Goal: Transaction & Acquisition: Obtain resource

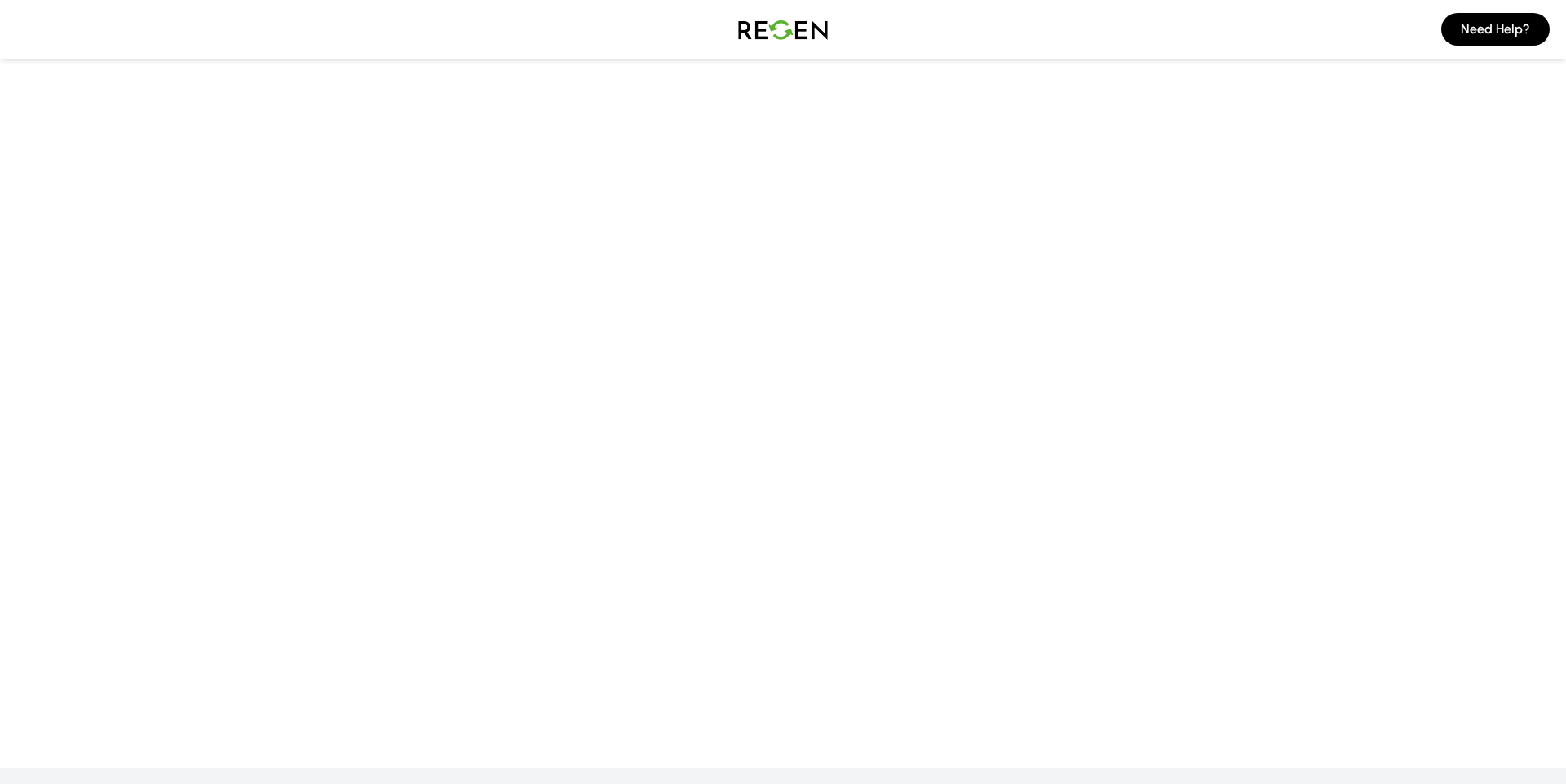
click at [778, 41] on img at bounding box center [783, 29] width 114 height 45
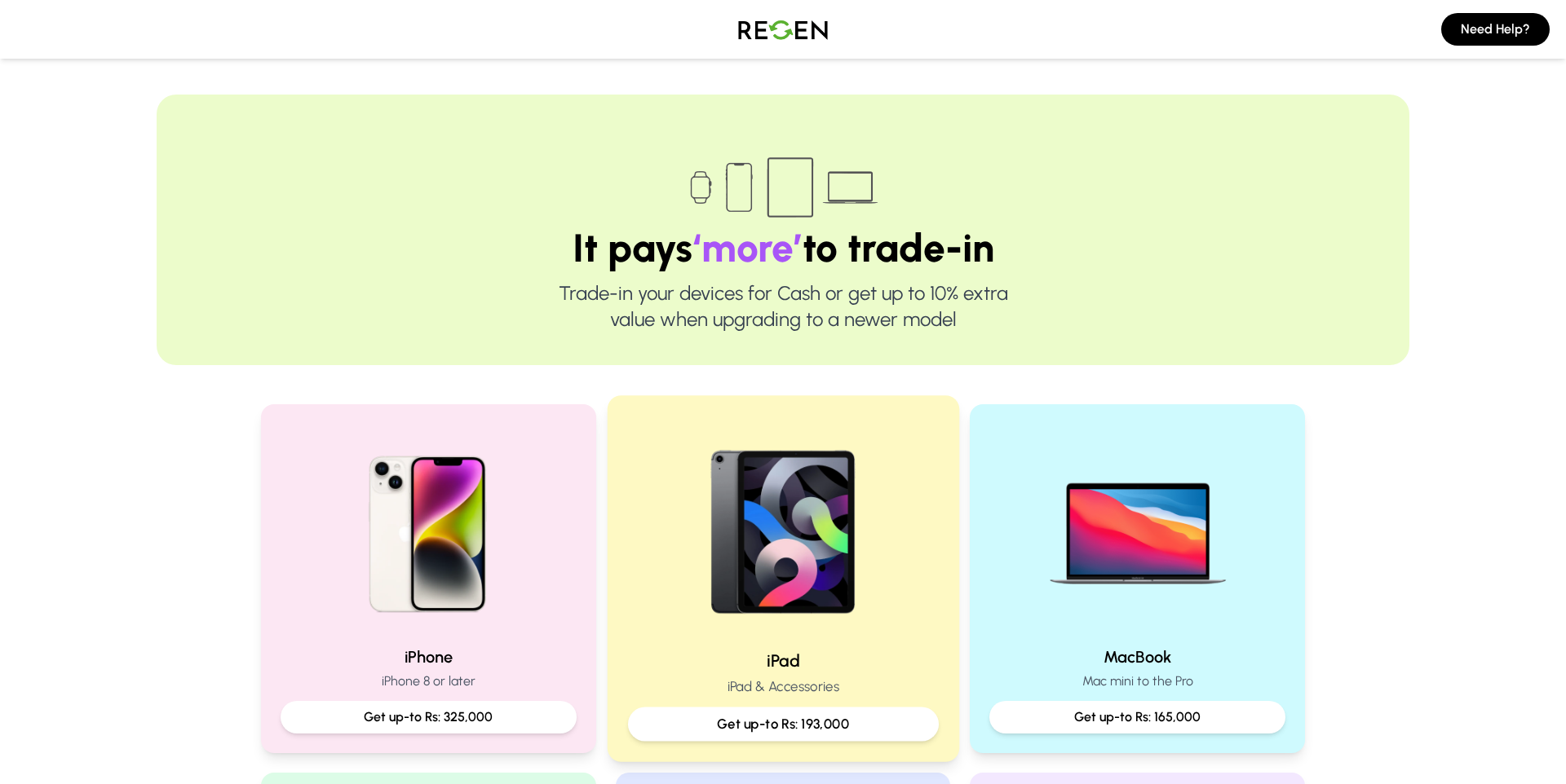
scroll to position [217, 0]
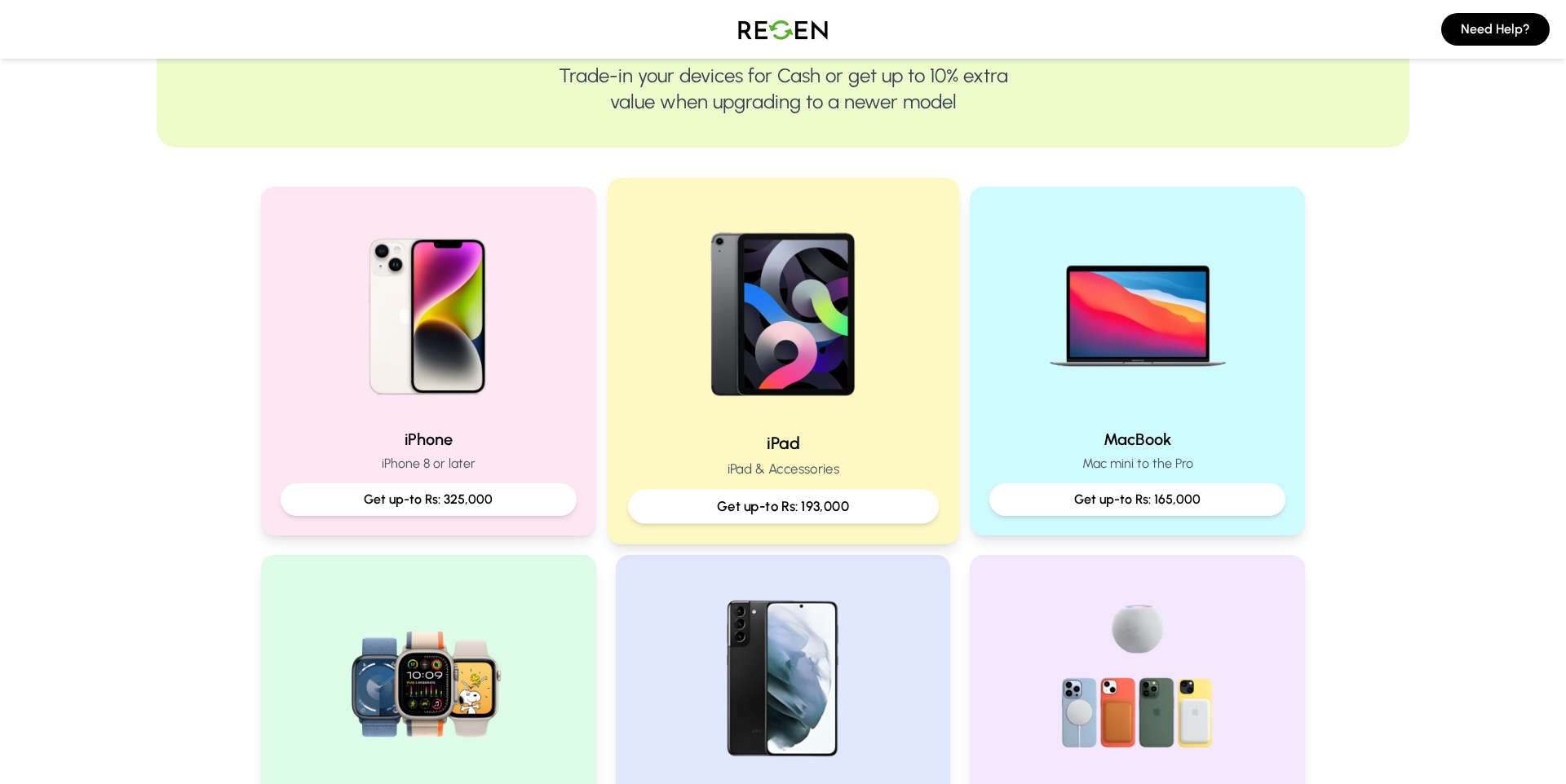
click at [735, 502] on p "Get up-to Rs: 193,000" at bounding box center [783, 507] width 284 height 21
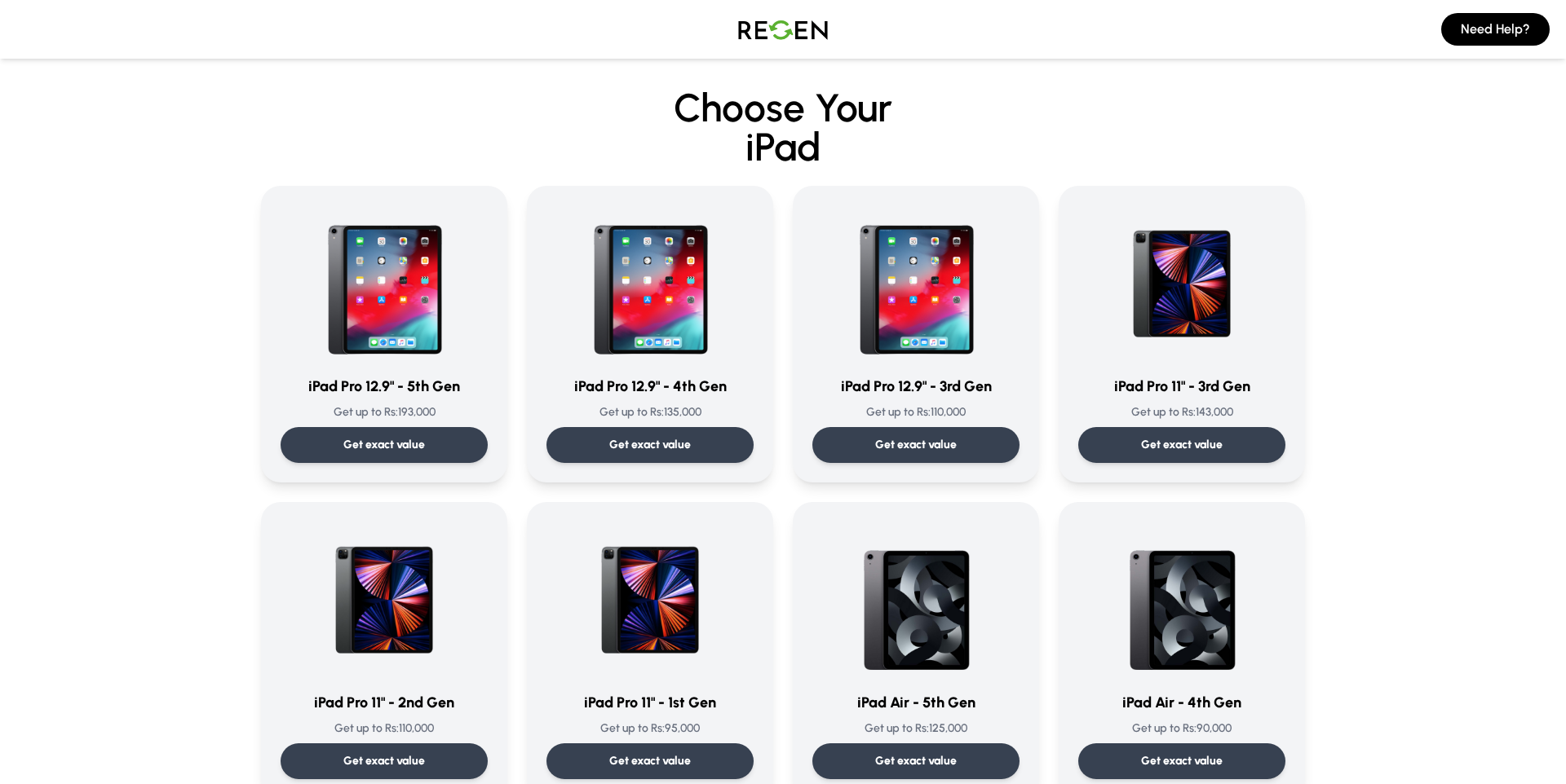
click at [957, 124] on h2 "Choose Your iPad" at bounding box center [783, 127] width 1220 height 78
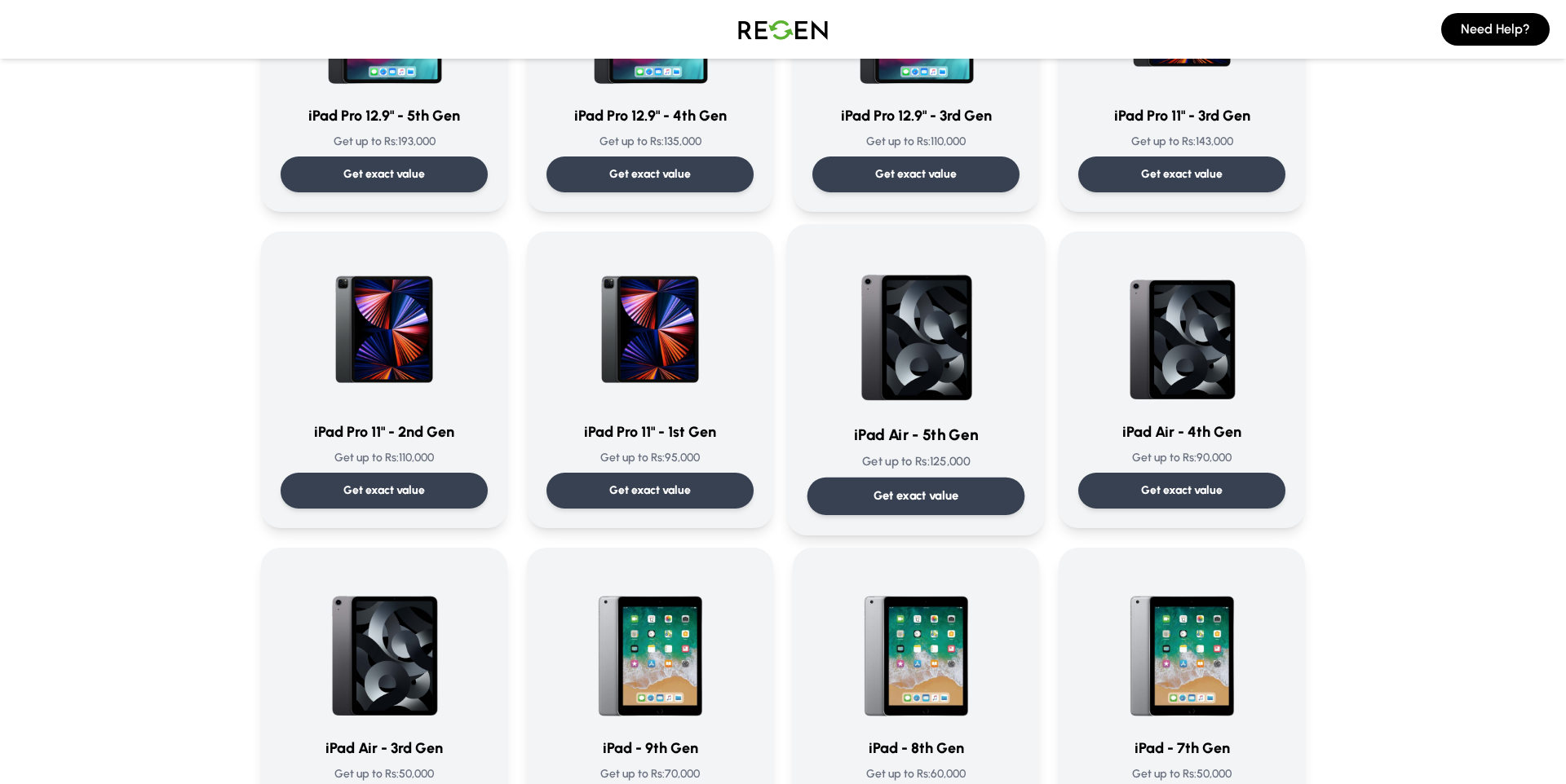
scroll to position [293, 0]
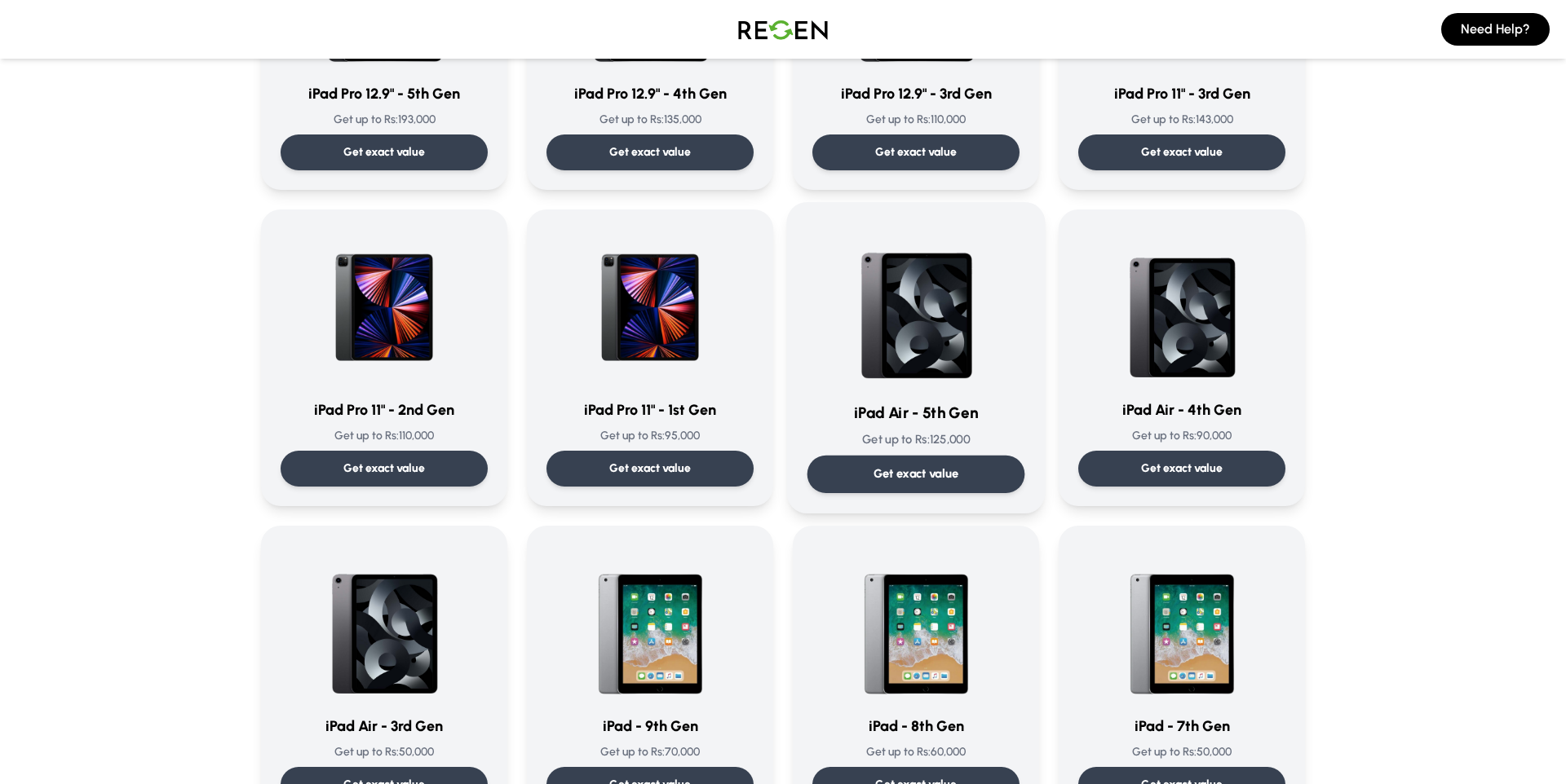
click at [843, 415] on h3 "iPad Air - 5th Gen" at bounding box center [916, 413] width 217 height 24
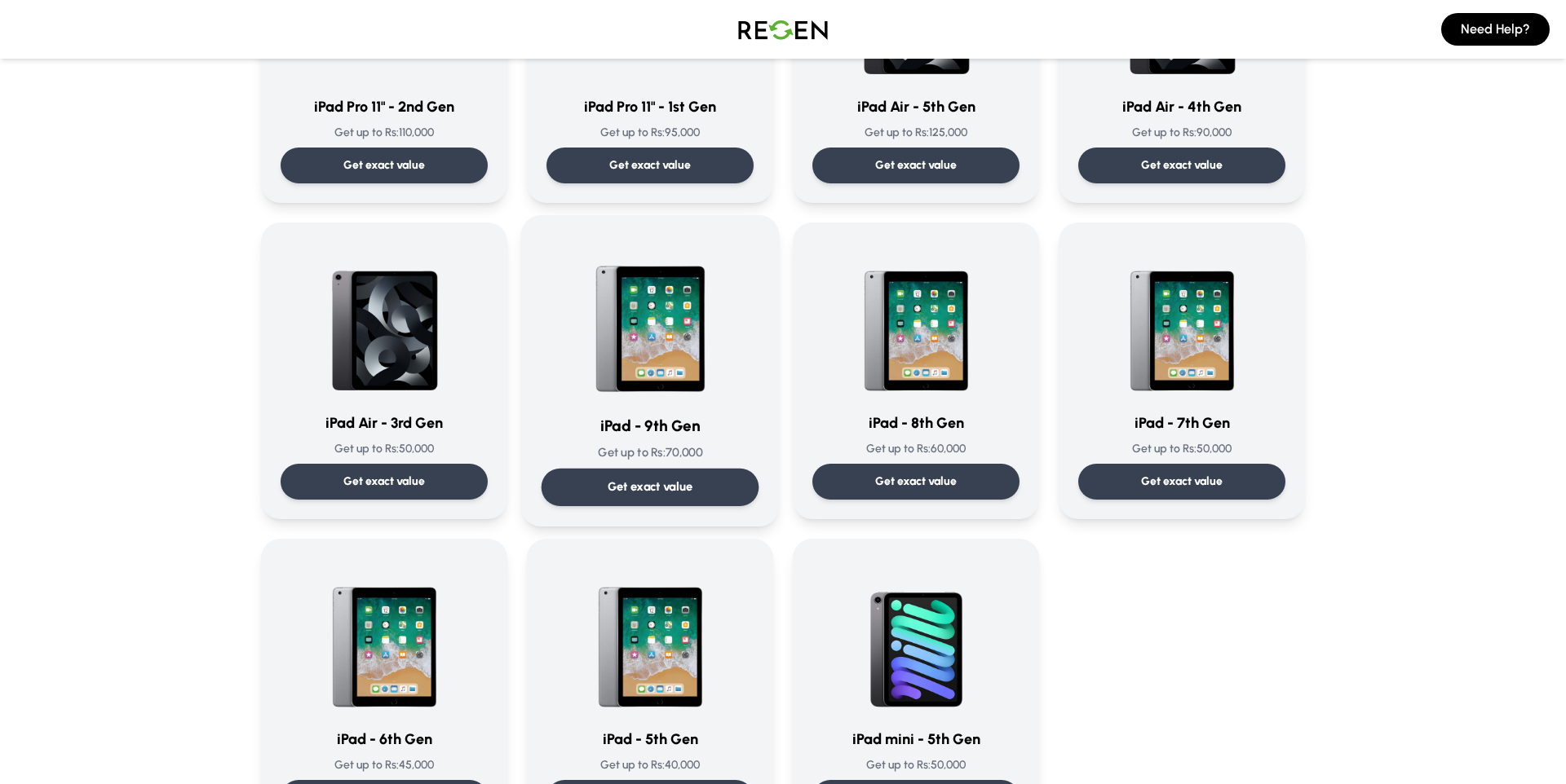
scroll to position [749, 0]
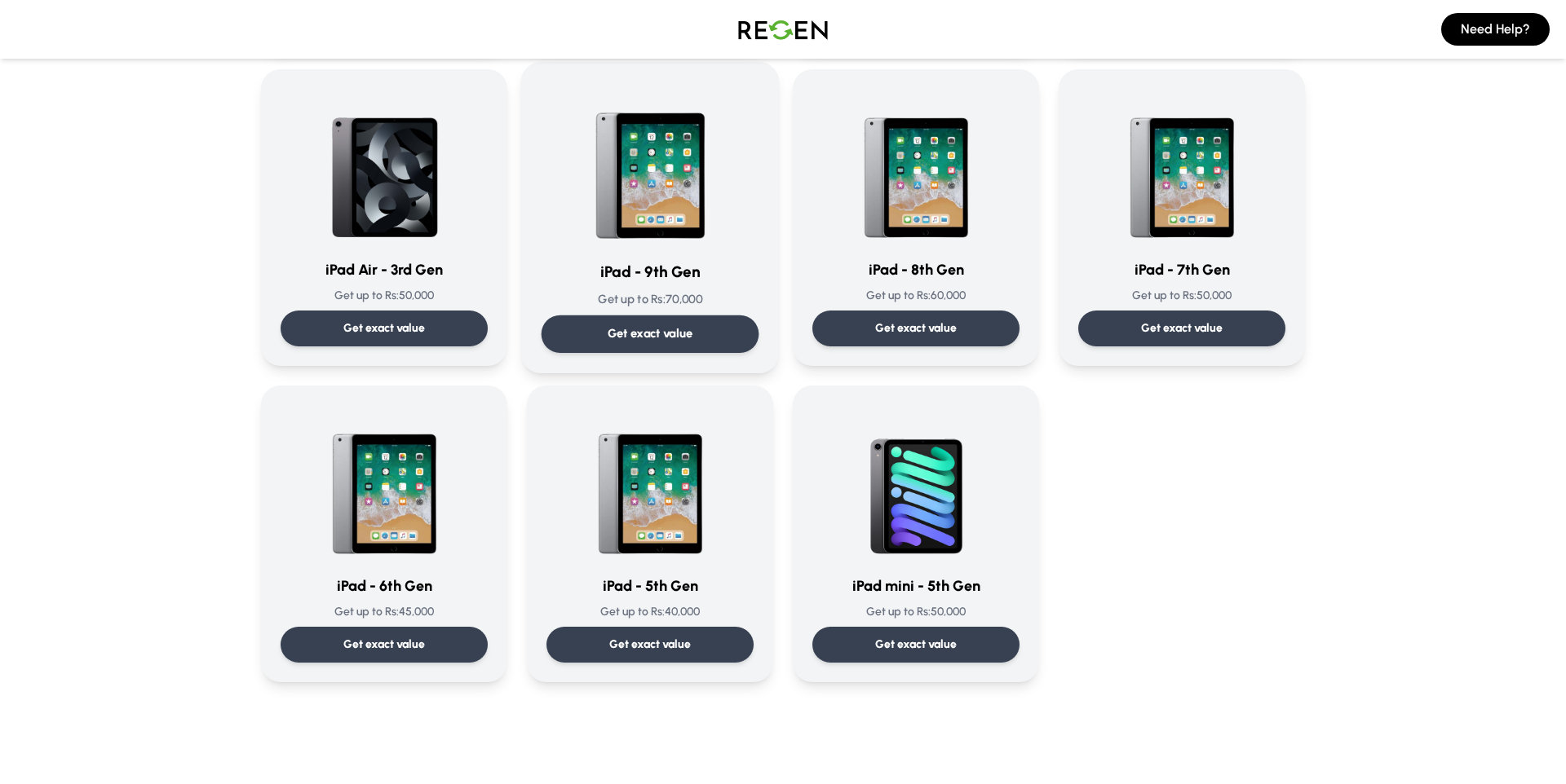
click at [653, 289] on div "iPad - 9th Gen Get up to Rs: 70,000 Get exact value" at bounding box center [650, 217] width 217 height 271
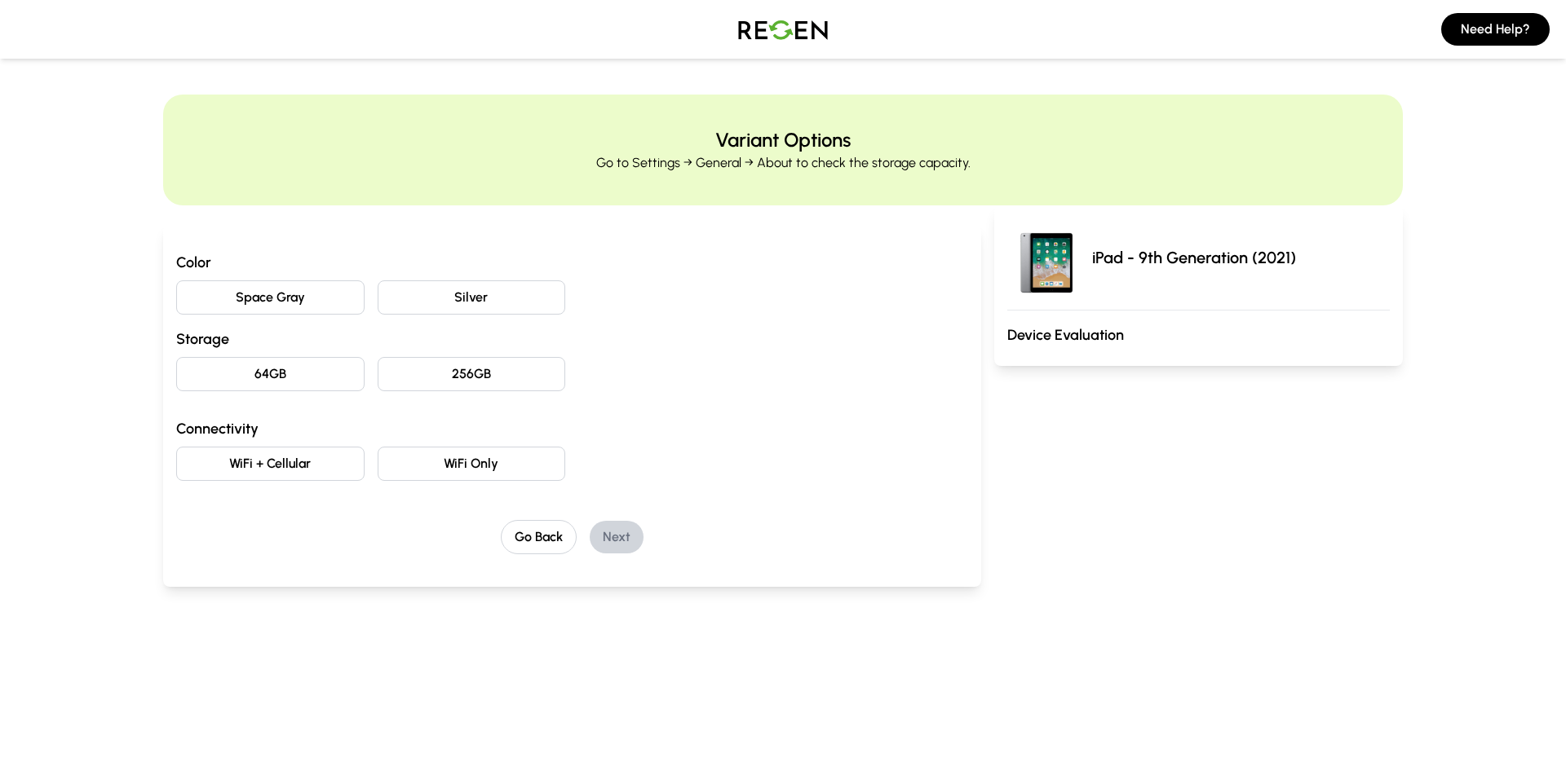
click at [434, 353] on div "Color Space Gray Silver Storage 64GB 256GB Connectivity WiFi + Cellular WiFi On…" at bounding box center [572, 366] width 792 height 230
click at [434, 366] on button "256GB" at bounding box center [472, 374] width 188 height 34
click at [370, 283] on div "Space Gray Silver" at bounding box center [572, 298] width 792 height 34
click at [343, 300] on button "Space Gray" at bounding box center [269, 298] width 188 height 34
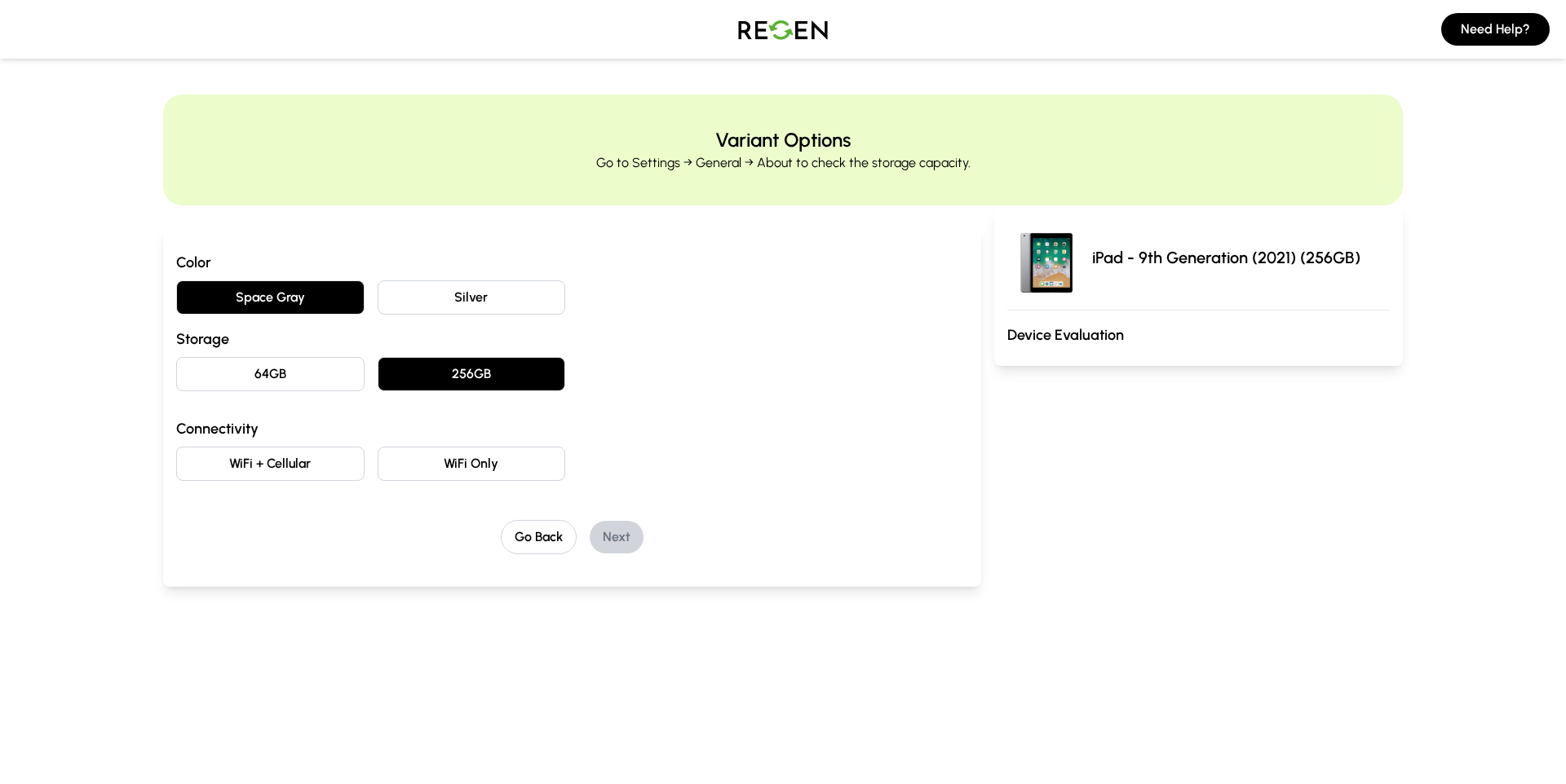
drag, startPoint x: 403, startPoint y: 466, endPoint x: 432, endPoint y: 470, distance: 29.3
click at [403, 466] on button "WiFi Only" at bounding box center [472, 464] width 188 height 34
click at [631, 527] on button "Next" at bounding box center [616, 537] width 54 height 33
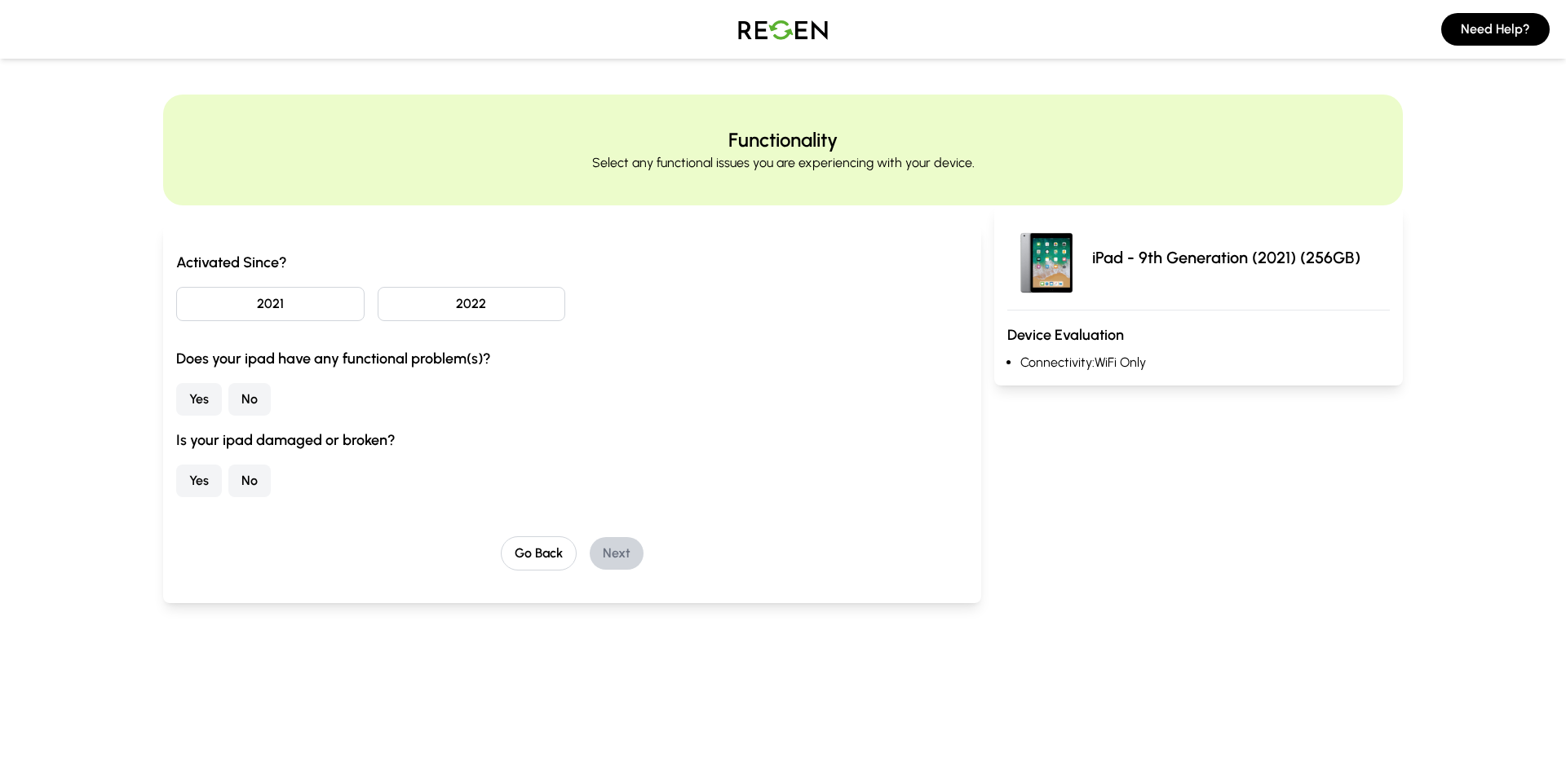
click at [416, 319] on button "2022" at bounding box center [472, 304] width 188 height 34
click at [239, 401] on button "No" at bounding box center [250, 400] width 43 height 33
click at [265, 480] on button "No" at bounding box center [250, 481] width 43 height 33
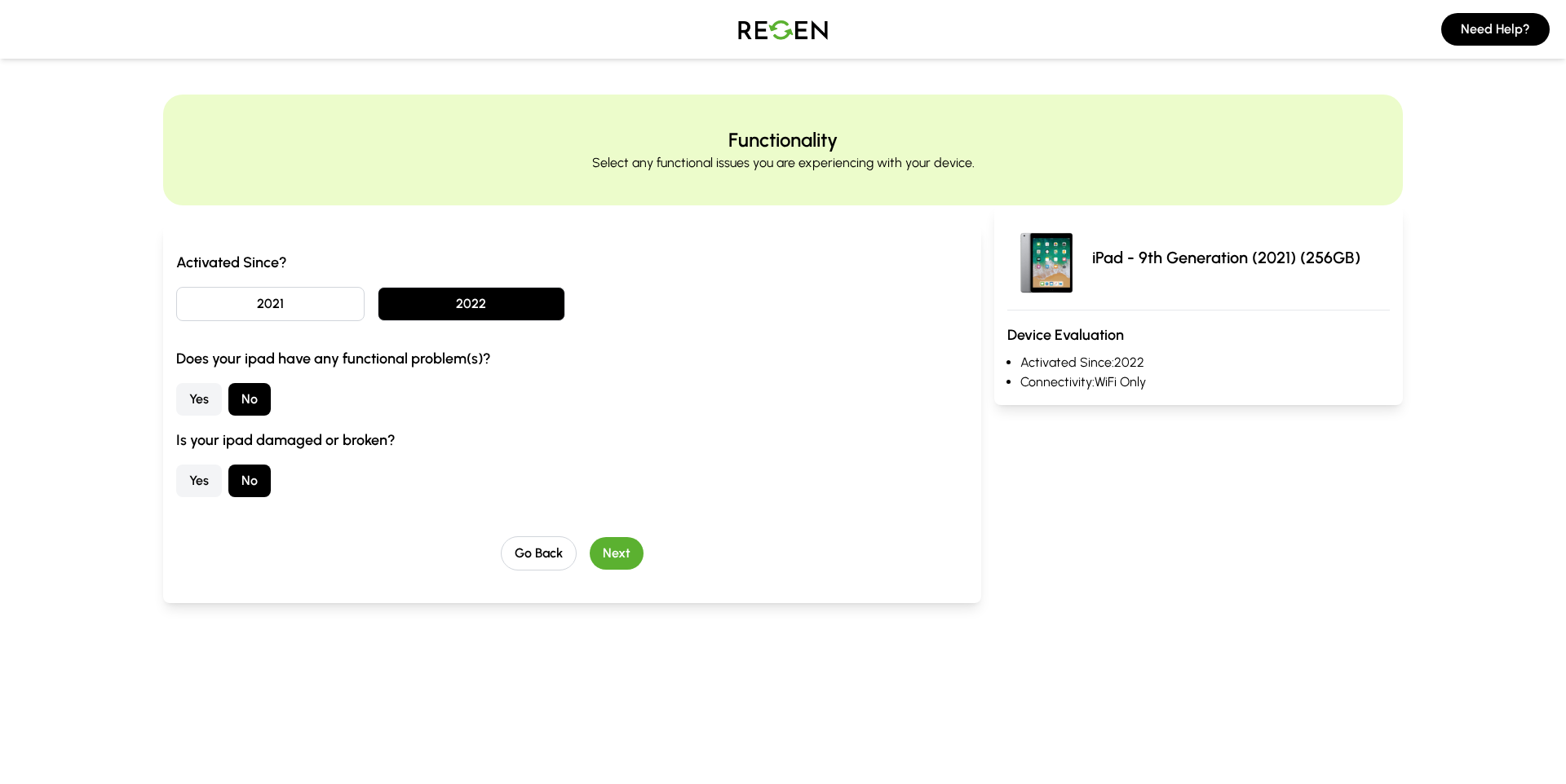
click at [599, 561] on button "Next" at bounding box center [616, 554] width 54 height 33
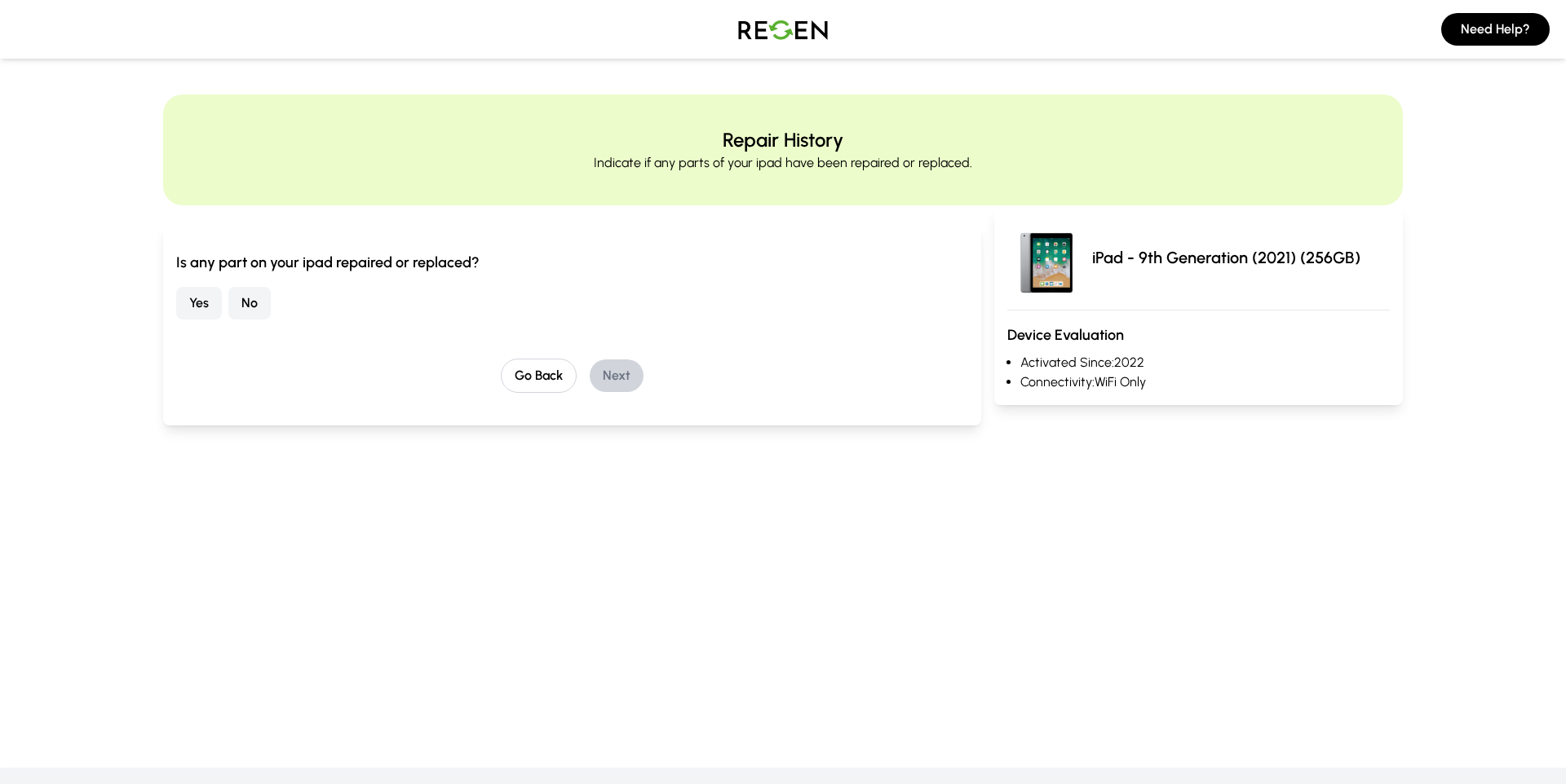
click at [247, 303] on button "No" at bounding box center [250, 303] width 43 height 33
click at [628, 379] on button "Next" at bounding box center [616, 376] width 54 height 33
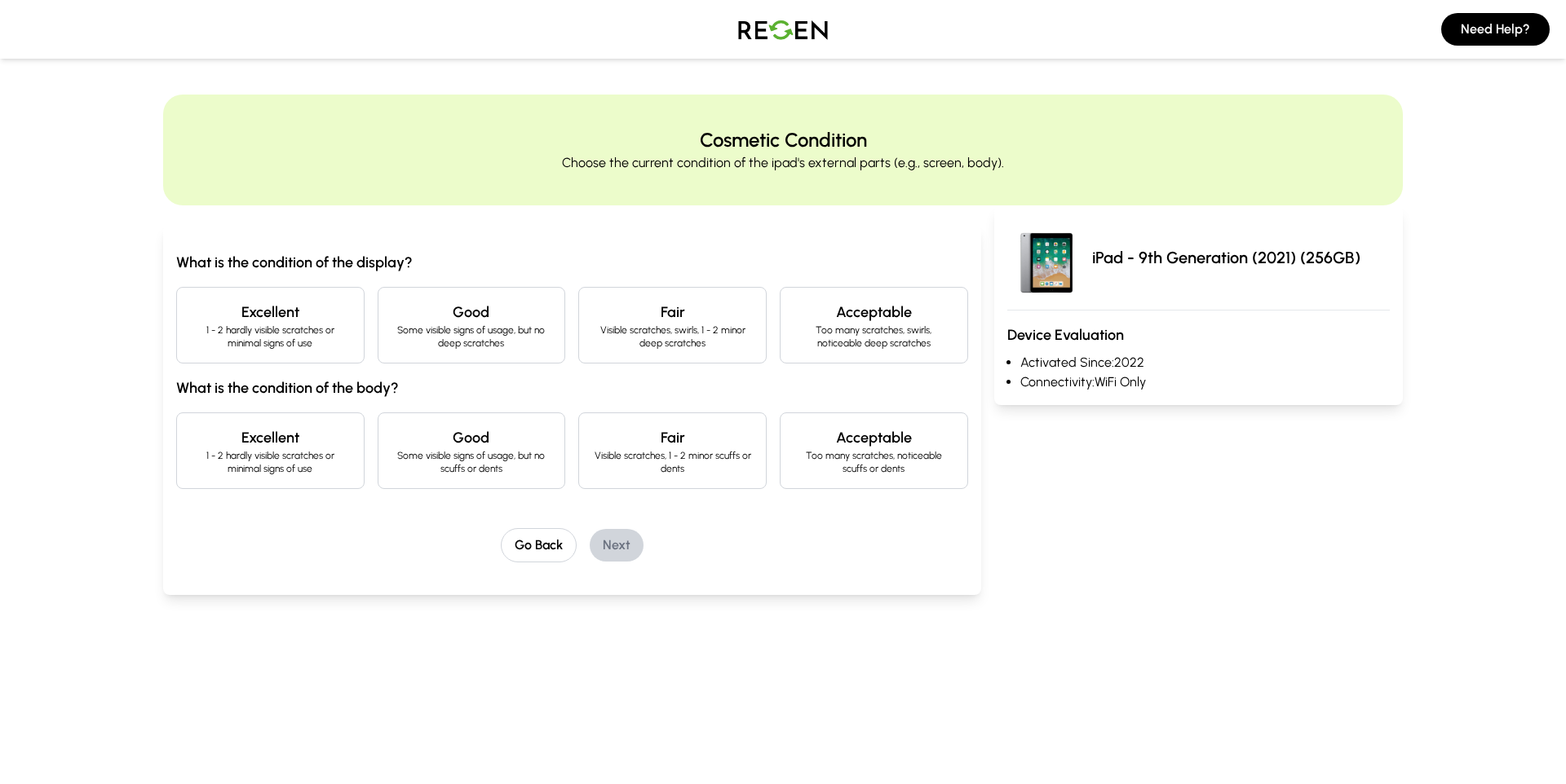
click at [297, 333] on p "1 - 2 hardly visible scratches or minimal signs of use" at bounding box center [270, 337] width 161 height 26
click at [307, 420] on div "Excellent 1 - 2 hardly visible scratches or minimal signs of use" at bounding box center [269, 451] width 188 height 77
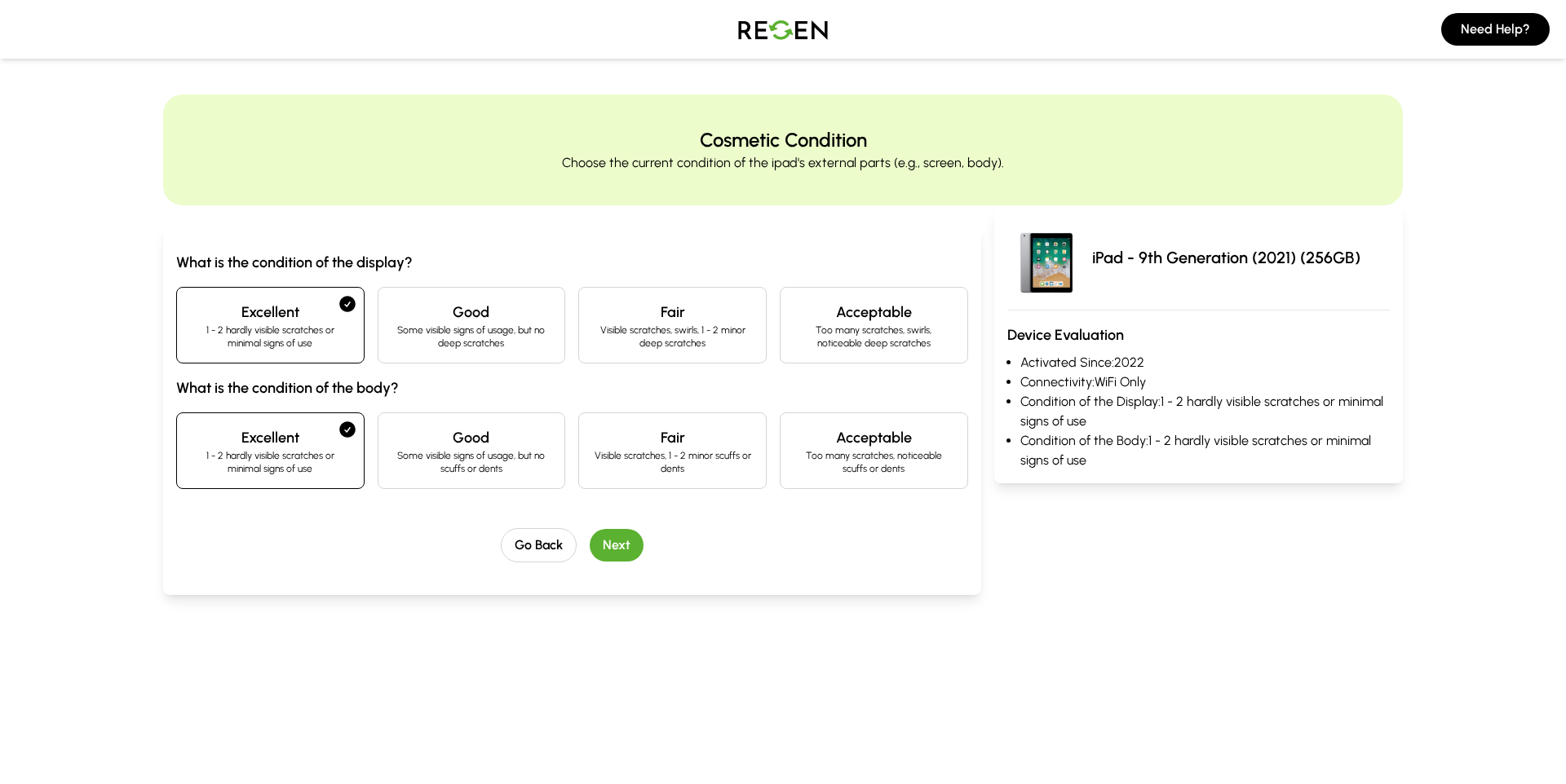
click at [620, 542] on button "Next" at bounding box center [616, 545] width 54 height 33
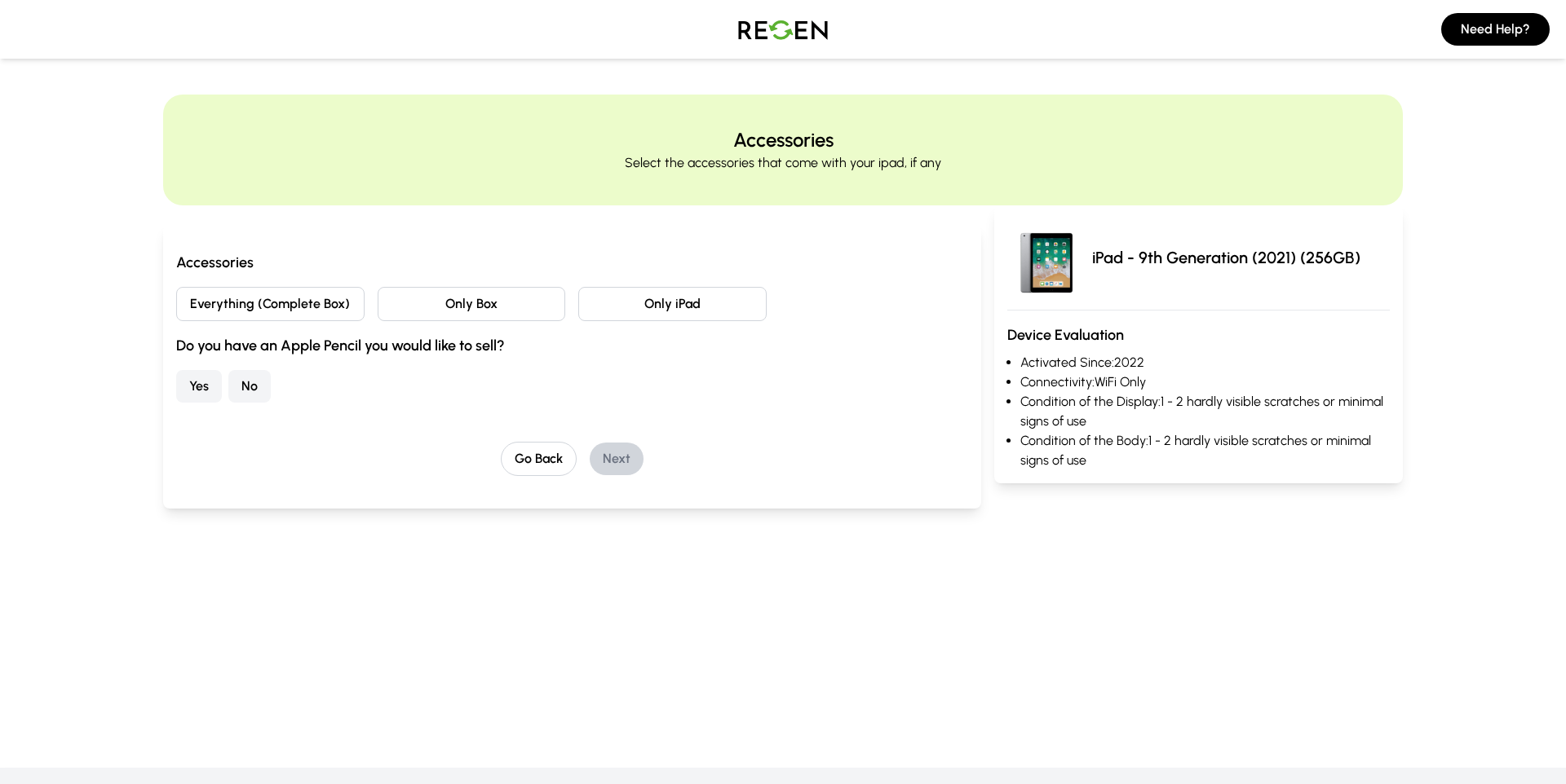
click at [313, 315] on button "Everything (Complete Box)" at bounding box center [269, 304] width 188 height 34
click at [241, 382] on button "No" at bounding box center [250, 386] width 43 height 33
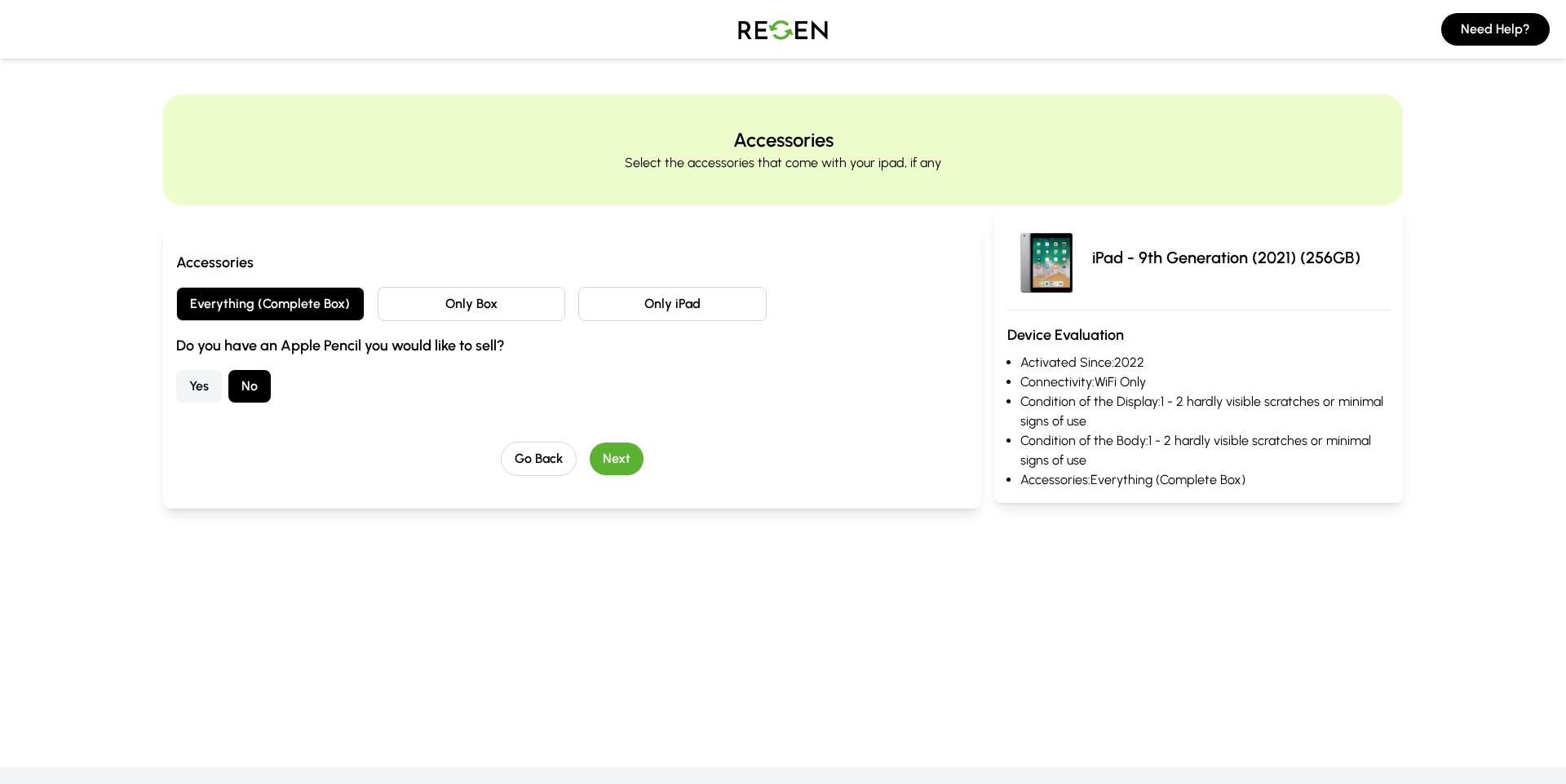
click at [620, 453] on button "Next" at bounding box center [616, 459] width 54 height 33
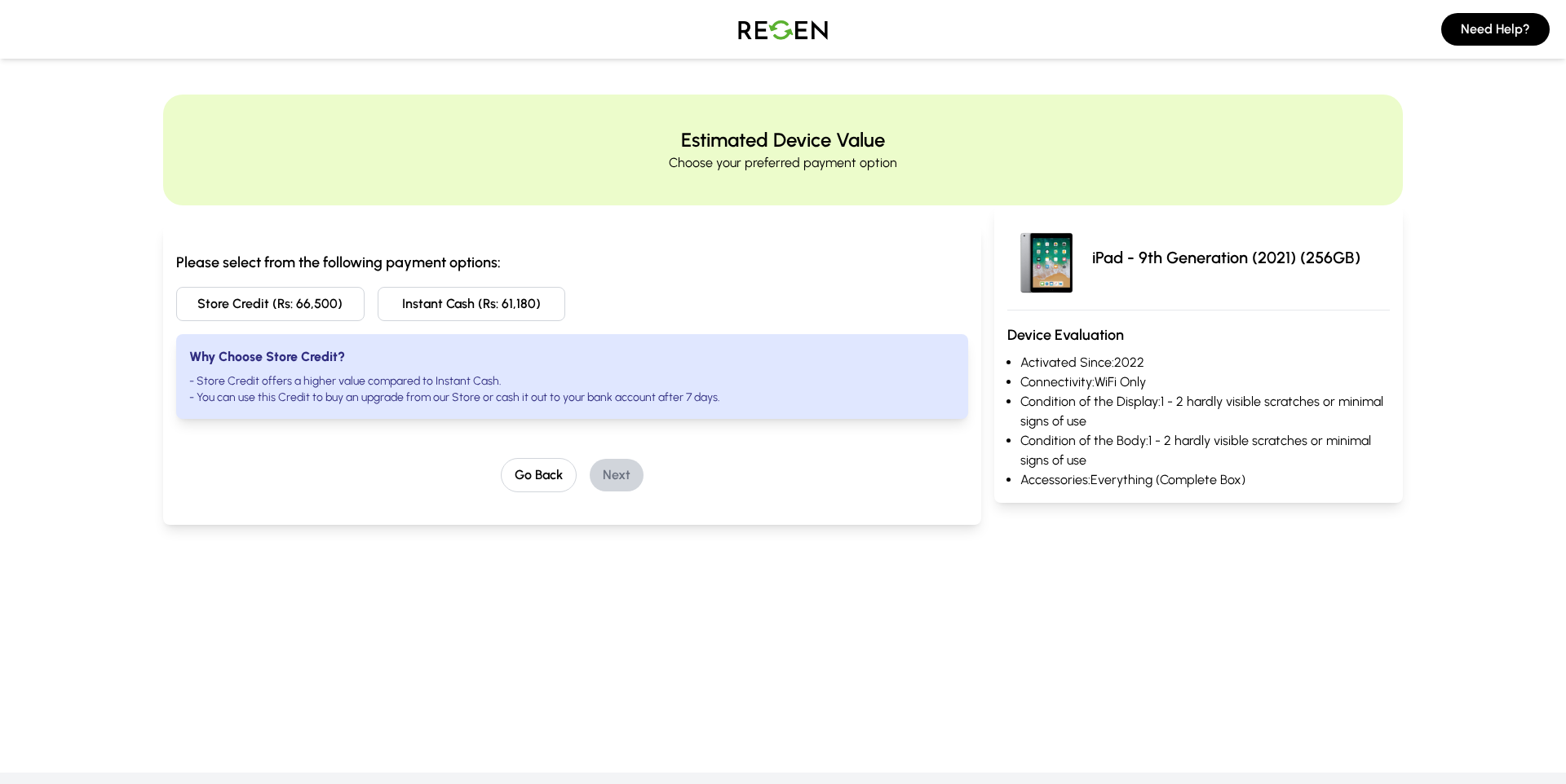
click at [260, 323] on div "Please select from the following payment options: Store Credit (Rs: 66,500) Ins…" at bounding box center [572, 335] width 792 height 168
click at [253, 310] on button "Store Credit (Rs: 66,500)" at bounding box center [269, 304] width 188 height 34
click at [657, 251] on h3 "Please select from the following payment options:" at bounding box center [572, 263] width 792 height 23
